Goal: Information Seeking & Learning: Learn about a topic

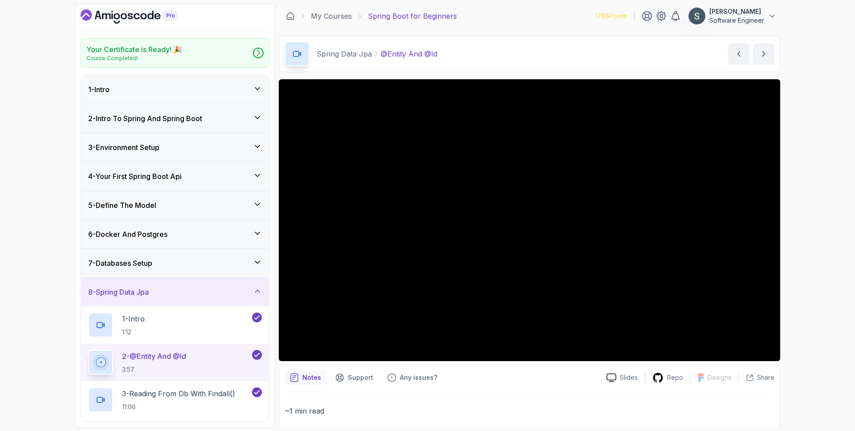
scroll to position [73, 0]
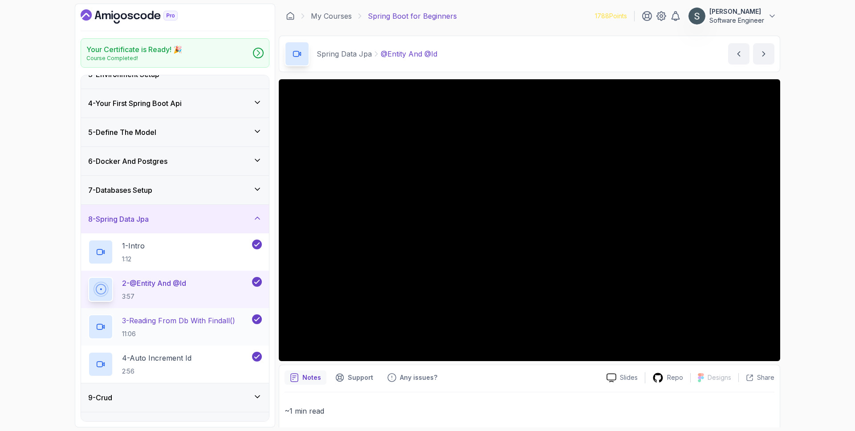
click at [144, 328] on h2 "3 - Reading From Db With Findall() 11:06" at bounding box center [178, 326] width 113 height 23
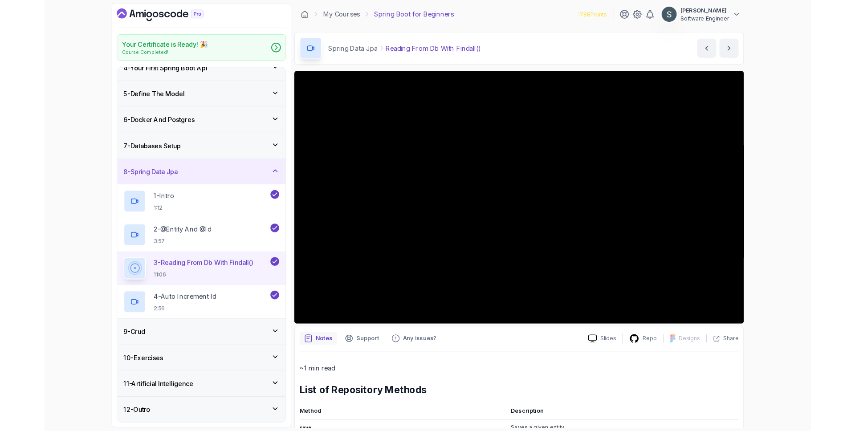
scroll to position [151, 0]
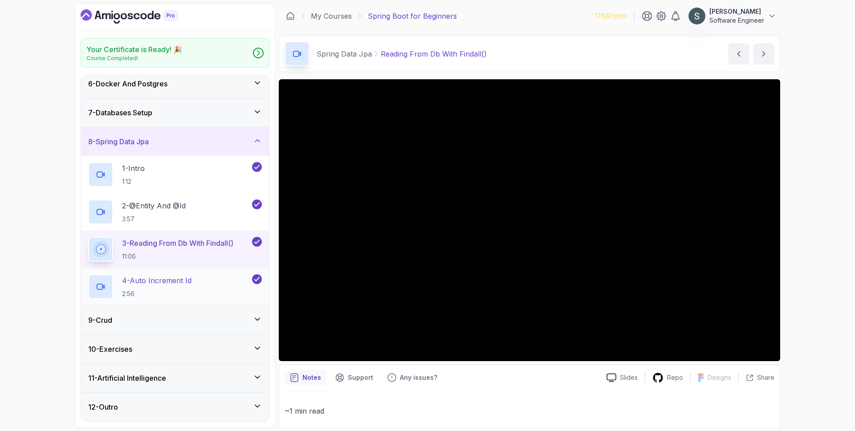
click at [217, 276] on div "4 - Auto Increment Id 2:56" at bounding box center [169, 286] width 162 height 25
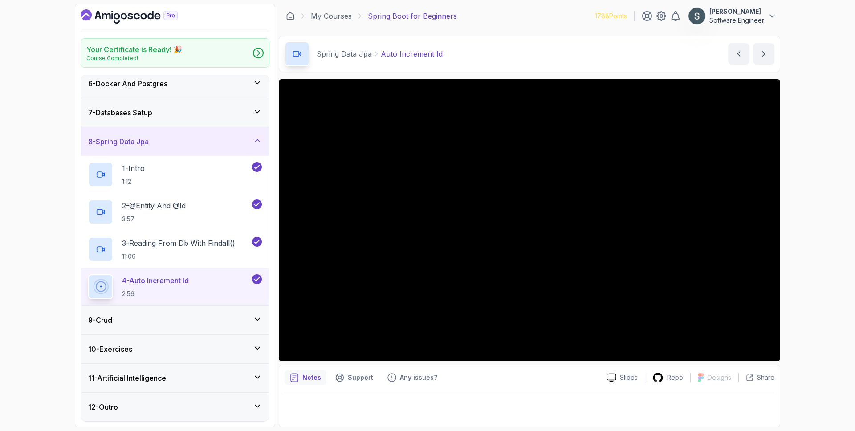
click at [220, 374] on div "11 - Artificial Intelligence" at bounding box center [175, 378] width 174 height 11
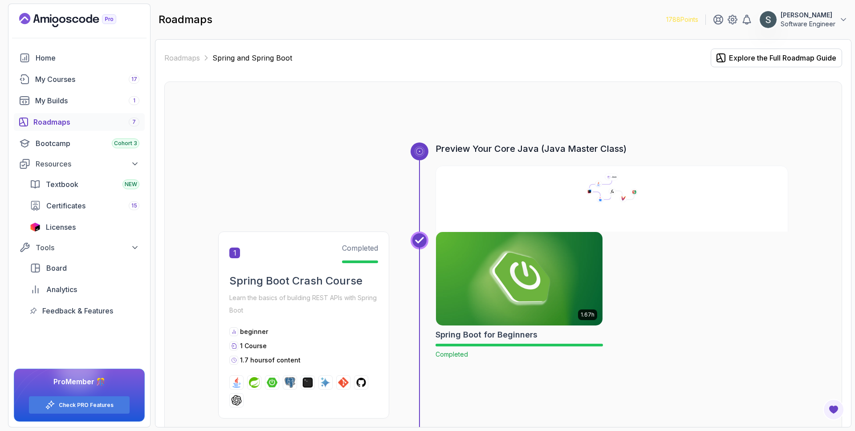
scroll to position [473, 0]
